Goal: Information Seeking & Learning: Learn about a topic

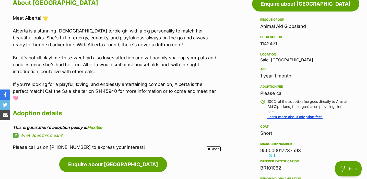
click at [183, 60] on p "But it's not all playtime-this sweet girl also loves affection and will happily…" at bounding box center [116, 64] width 206 height 21
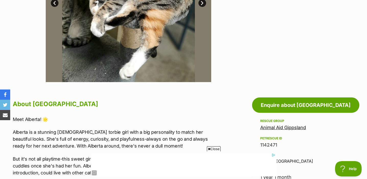
scroll to position [138, 0]
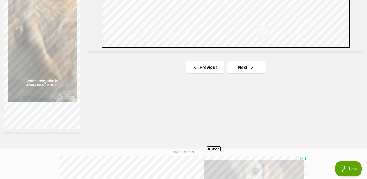
scroll to position [972, 0]
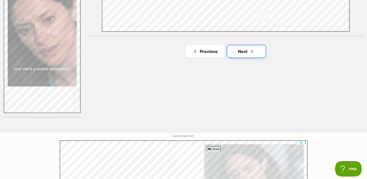
click at [253, 45] on link "Next" at bounding box center [246, 51] width 38 height 12
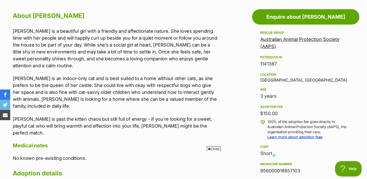
scroll to position [277, 0]
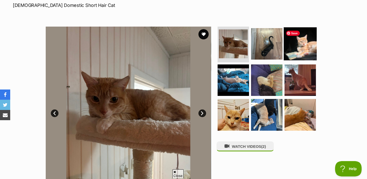
click at [301, 50] on img at bounding box center [299, 43] width 33 height 33
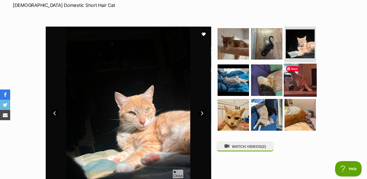
click at [304, 81] on img at bounding box center [299, 79] width 33 height 33
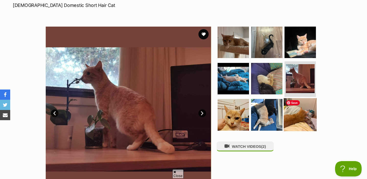
click at [294, 120] on img at bounding box center [299, 114] width 33 height 33
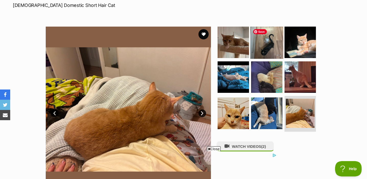
click at [272, 34] on img at bounding box center [266, 42] width 33 height 33
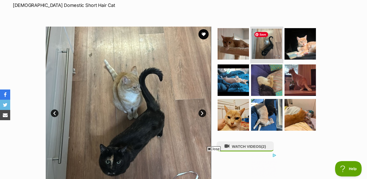
click at [251, 40] on img at bounding box center [266, 44] width 30 height 30
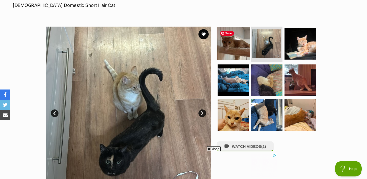
click at [238, 48] on img at bounding box center [233, 43] width 33 height 33
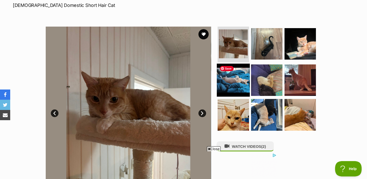
click at [236, 90] on img at bounding box center [233, 79] width 33 height 33
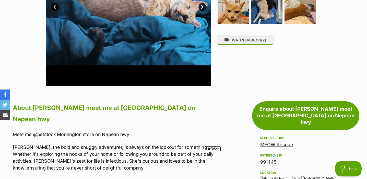
scroll to position [300, 0]
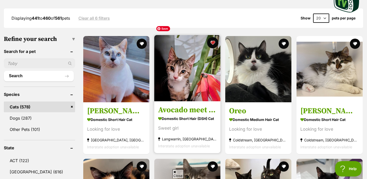
click at [212, 37] on button "favourite" at bounding box center [212, 42] width 11 height 11
click at [213, 37] on button "favourite" at bounding box center [212, 42] width 11 height 11
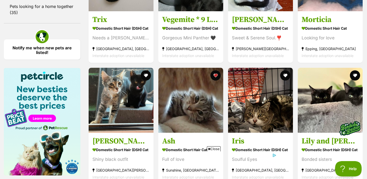
scroll to position [760, 0]
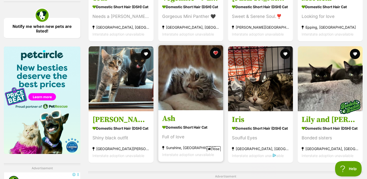
click at [216, 47] on button "favourite" at bounding box center [215, 52] width 11 height 11
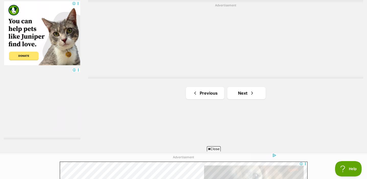
scroll to position [935, 0]
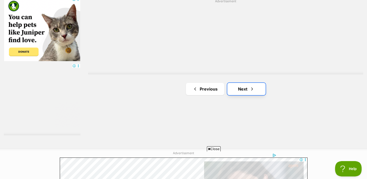
click at [254, 86] on span "Next page" at bounding box center [251, 89] width 5 height 6
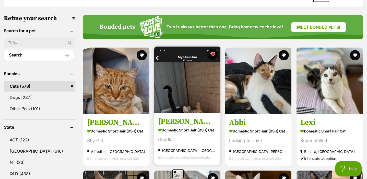
click at [213, 48] on button "favourite" at bounding box center [212, 53] width 11 height 11
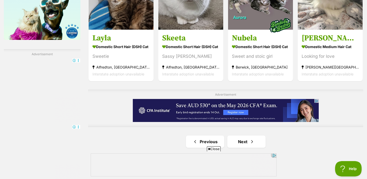
scroll to position [875, 0]
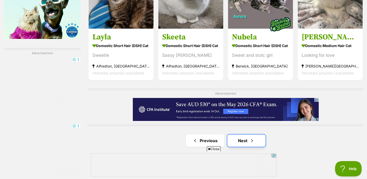
click at [250, 137] on span "Next page" at bounding box center [251, 140] width 5 height 6
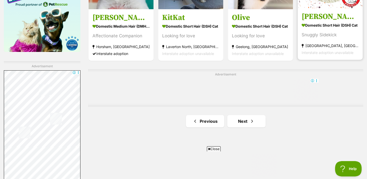
scroll to position [878, 0]
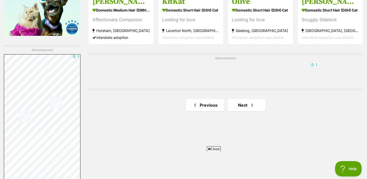
click at [248, 99] on link "Next" at bounding box center [246, 105] width 38 height 12
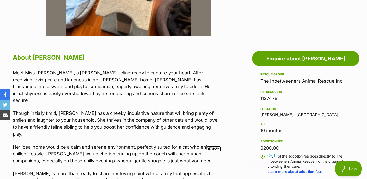
scroll to position [235, 0]
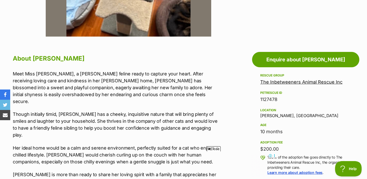
drag, startPoint x: 260, startPoint y: 115, endPoint x: 321, endPoint y: 125, distance: 62.0
click at [321, 125] on div "Rescue group The Inbetweeners Animal Rescue Inc PetRescue ID 1127478 Location W…" at bounding box center [305, 158] width 91 height 172
copy div "Woori Yallock, VIC Age"
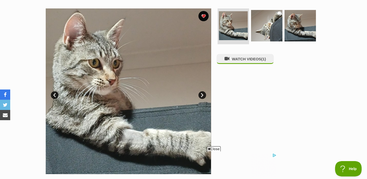
scroll to position [96, 0]
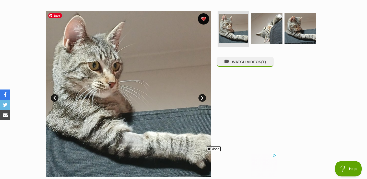
click at [204, 19] on button "favourite" at bounding box center [203, 18] width 11 height 11
click at [205, 20] on button "favourite" at bounding box center [203, 18] width 11 height 11
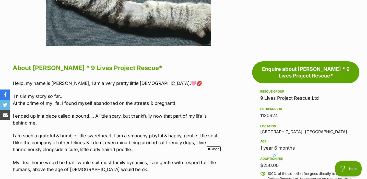
scroll to position [231, 0]
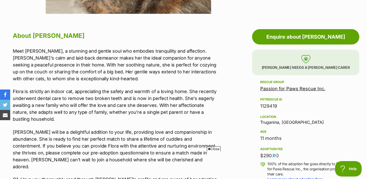
scroll to position [64, 0]
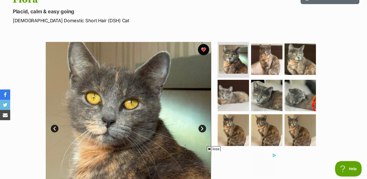
click at [205, 48] on button "favourite" at bounding box center [203, 49] width 11 height 11
click at [205, 47] on button "favourite" at bounding box center [203, 49] width 11 height 11
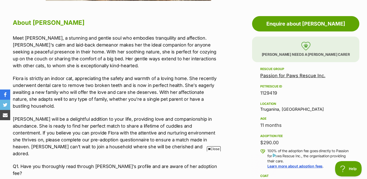
scroll to position [275, 0]
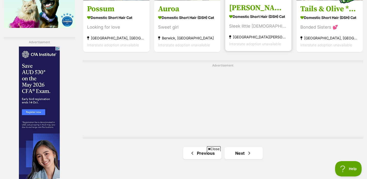
scroll to position [921, 0]
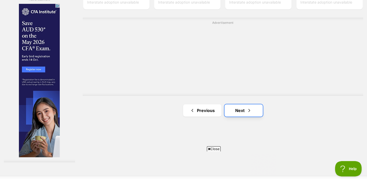
click at [241, 104] on link "Next" at bounding box center [243, 110] width 38 height 12
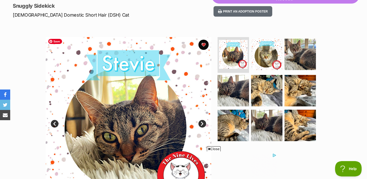
scroll to position [69, 0]
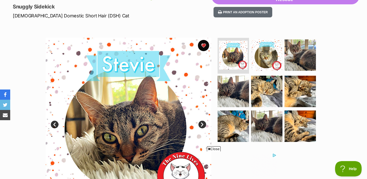
click at [203, 44] on button "favourite" at bounding box center [203, 45] width 11 height 11
click at [205, 45] on button "favourite" at bounding box center [203, 45] width 11 height 11
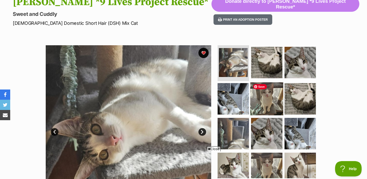
click at [276, 103] on img at bounding box center [266, 98] width 33 height 33
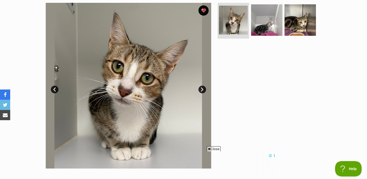
scroll to position [104, 0]
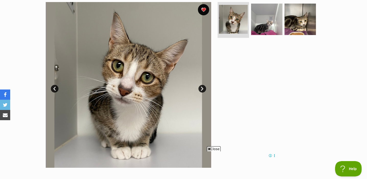
click at [205, 9] on button "favourite" at bounding box center [203, 9] width 11 height 11
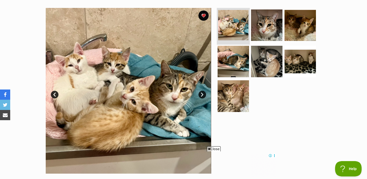
scroll to position [99, 0]
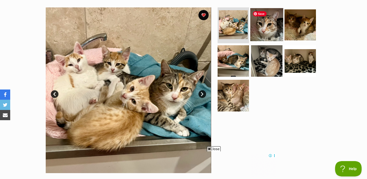
click at [259, 33] on img at bounding box center [266, 24] width 33 height 33
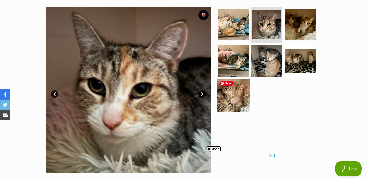
click at [229, 102] on img at bounding box center [233, 95] width 33 height 33
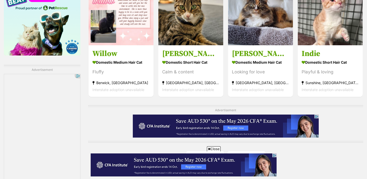
scroll to position [916, 0]
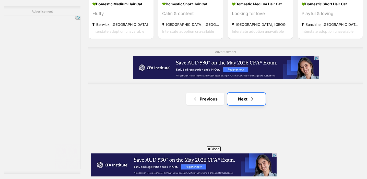
click at [247, 93] on link "Next" at bounding box center [246, 99] width 38 height 12
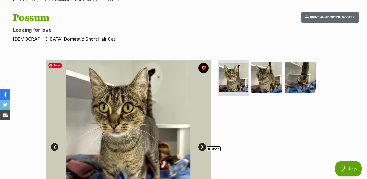
scroll to position [40, 0]
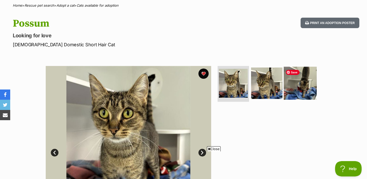
click at [283, 95] on img at bounding box center [299, 83] width 33 height 33
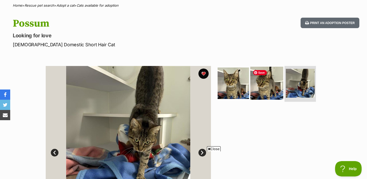
click at [269, 96] on img at bounding box center [266, 83] width 33 height 33
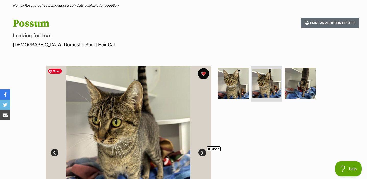
click at [203, 76] on button "favourite" at bounding box center [203, 73] width 11 height 11
click at [205, 72] on button "favourite" at bounding box center [203, 73] width 11 height 11
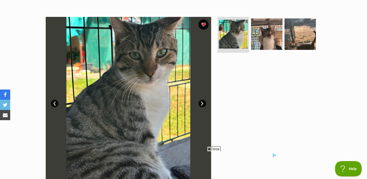
scroll to position [91, 0]
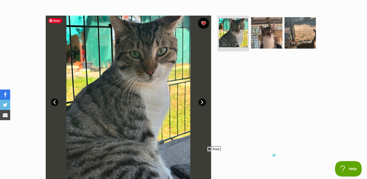
click at [200, 23] on button "favourite" at bounding box center [203, 23] width 11 height 11
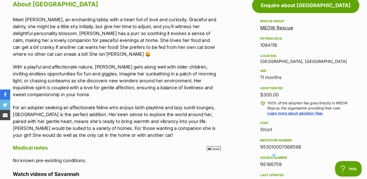
scroll to position [288, 0]
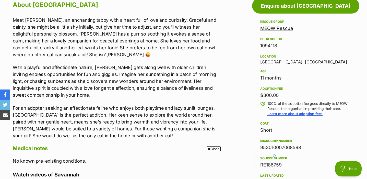
click at [142, 48] on p "Meet [PERSON_NAME], an enchanting tabby with a heart full of love and curiosity…" at bounding box center [116, 37] width 206 height 41
click at [153, 62] on div "Meet [PERSON_NAME], an enchanting tabby with a heart full of love and curiosity…" at bounding box center [116, 78] width 206 height 122
click at [114, 81] on p "With a playful and affectionate nature, [PERSON_NAME] gets along well with olde…" at bounding box center [116, 81] width 206 height 34
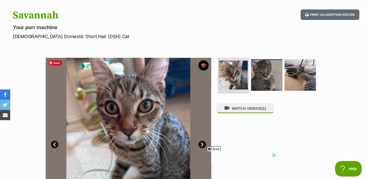
scroll to position [48, 0]
click at [204, 65] on button "favourite" at bounding box center [203, 65] width 11 height 11
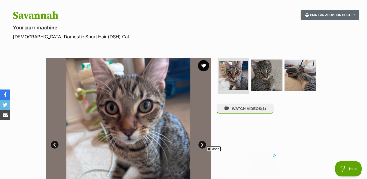
click at [203, 67] on button "favourite" at bounding box center [203, 65] width 11 height 11
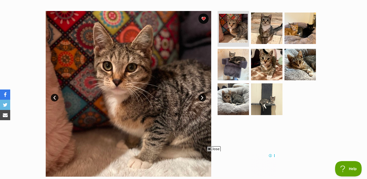
scroll to position [91, 0]
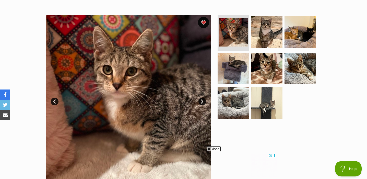
click at [204, 24] on button "favourite" at bounding box center [203, 22] width 11 height 11
click at [205, 21] on button "favourite" at bounding box center [203, 22] width 11 height 11
click at [266, 100] on img at bounding box center [266, 102] width 33 height 33
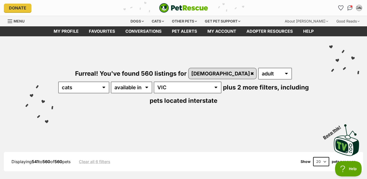
click at [339, 12] on div "Donate PetRescue home CAL My account CAL Caitlin Angleton Lynch Edit profile Lo…" at bounding box center [183, 8] width 359 height 16
click at [339, 9] on icon "Favourites" at bounding box center [340, 8] width 6 height 6
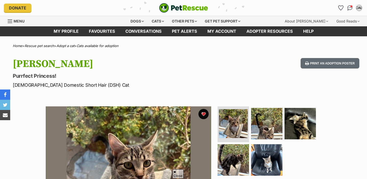
scroll to position [235, 0]
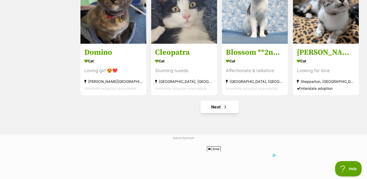
scroll to position [613, 0]
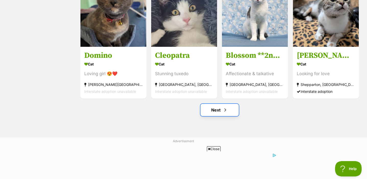
click at [218, 111] on link "Next" at bounding box center [219, 110] width 38 height 12
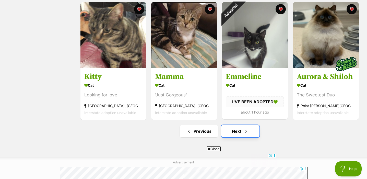
click at [248, 130] on span "Next page" at bounding box center [245, 131] width 5 height 6
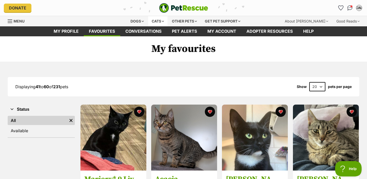
click at [159, 20] on div "Cats" at bounding box center [157, 21] width 19 height 10
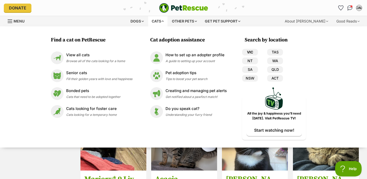
click at [254, 52] on link "VIC" at bounding box center [250, 52] width 16 height 7
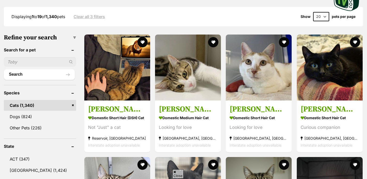
scroll to position [132, 0]
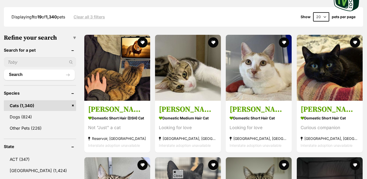
click at [42, 61] on input "text" at bounding box center [40, 62] width 72 height 10
type input "socks"
click at [4, 69] on button "Search" at bounding box center [39, 74] width 71 height 10
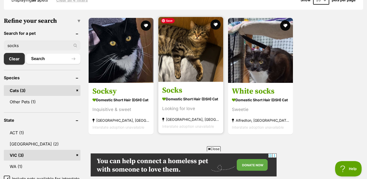
click at [202, 55] on img at bounding box center [190, 49] width 65 height 65
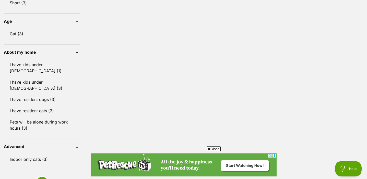
scroll to position [445, 0]
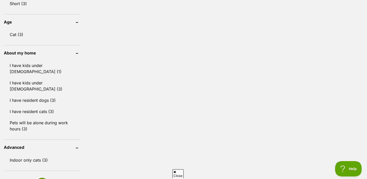
click at [78, 21] on header "Age" at bounding box center [42, 22] width 77 height 5
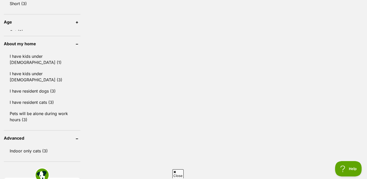
scroll to position [0, 0]
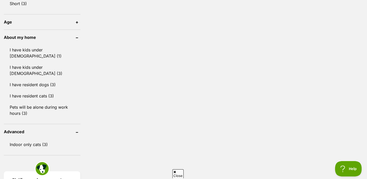
click at [78, 21] on header "Age" at bounding box center [42, 22] width 77 height 5
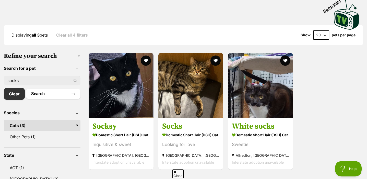
click at [79, 36] on div "Displaying all 3 pets Clear all 4 filters Show 20 40 60 pets per page" at bounding box center [183, 34] width 359 height 9
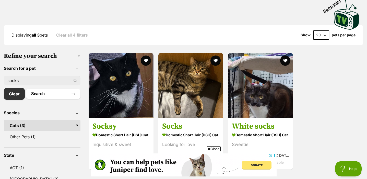
click at [80, 33] on link "Clear all 4 filters" at bounding box center [72, 35] width 32 height 5
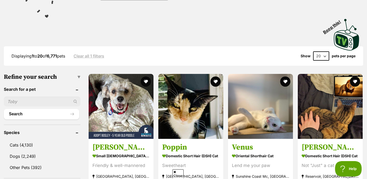
click at [33, 97] on input "text" at bounding box center [42, 101] width 77 height 10
type input "sock"
click at [4, 109] on button "Search" at bounding box center [41, 114] width 75 height 10
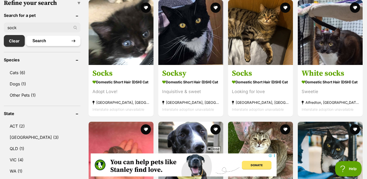
scroll to position [172, 0]
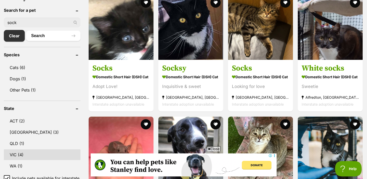
click at [31, 154] on link "VIC (4)" at bounding box center [42, 154] width 77 height 11
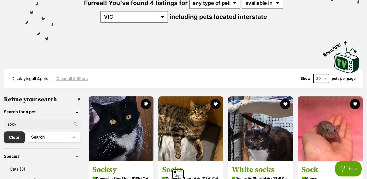
scroll to position [116, 0]
